Goal: Transaction & Acquisition: Book appointment/travel/reservation

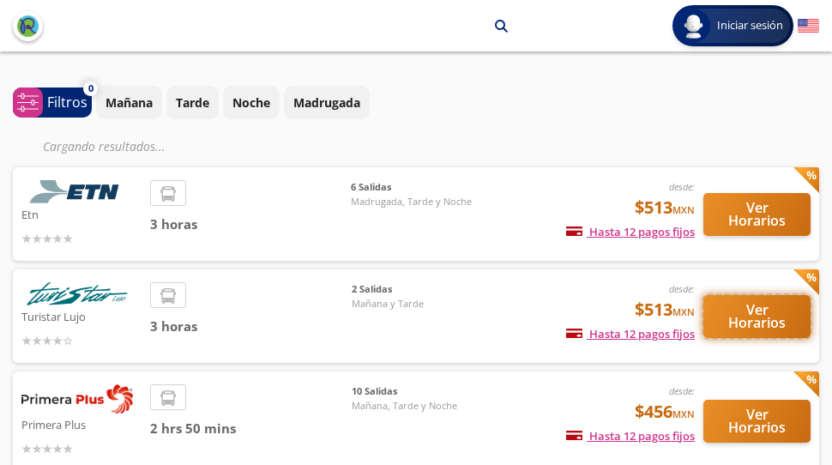
click at [745, 320] on button "Ver Horarios" at bounding box center [756, 316] width 107 height 43
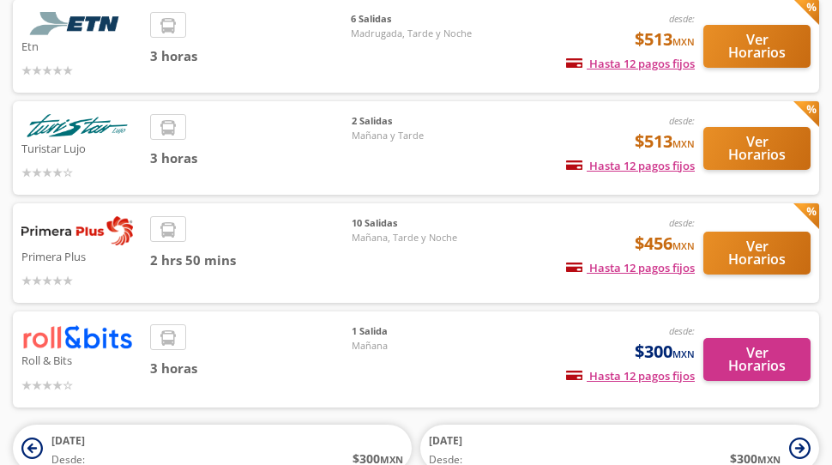
scroll to position [171, 0]
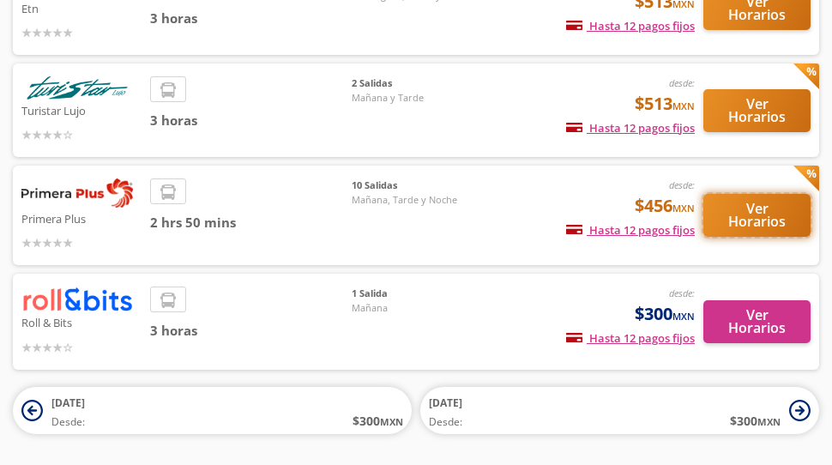
click at [739, 207] on button "Ver Horarios" at bounding box center [756, 215] width 107 height 43
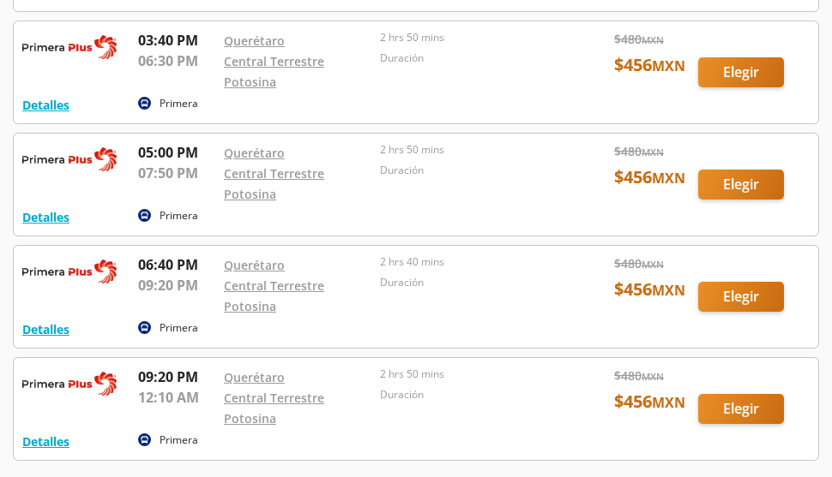
scroll to position [772, 0]
